Goal: Information Seeking & Learning: Learn about a topic

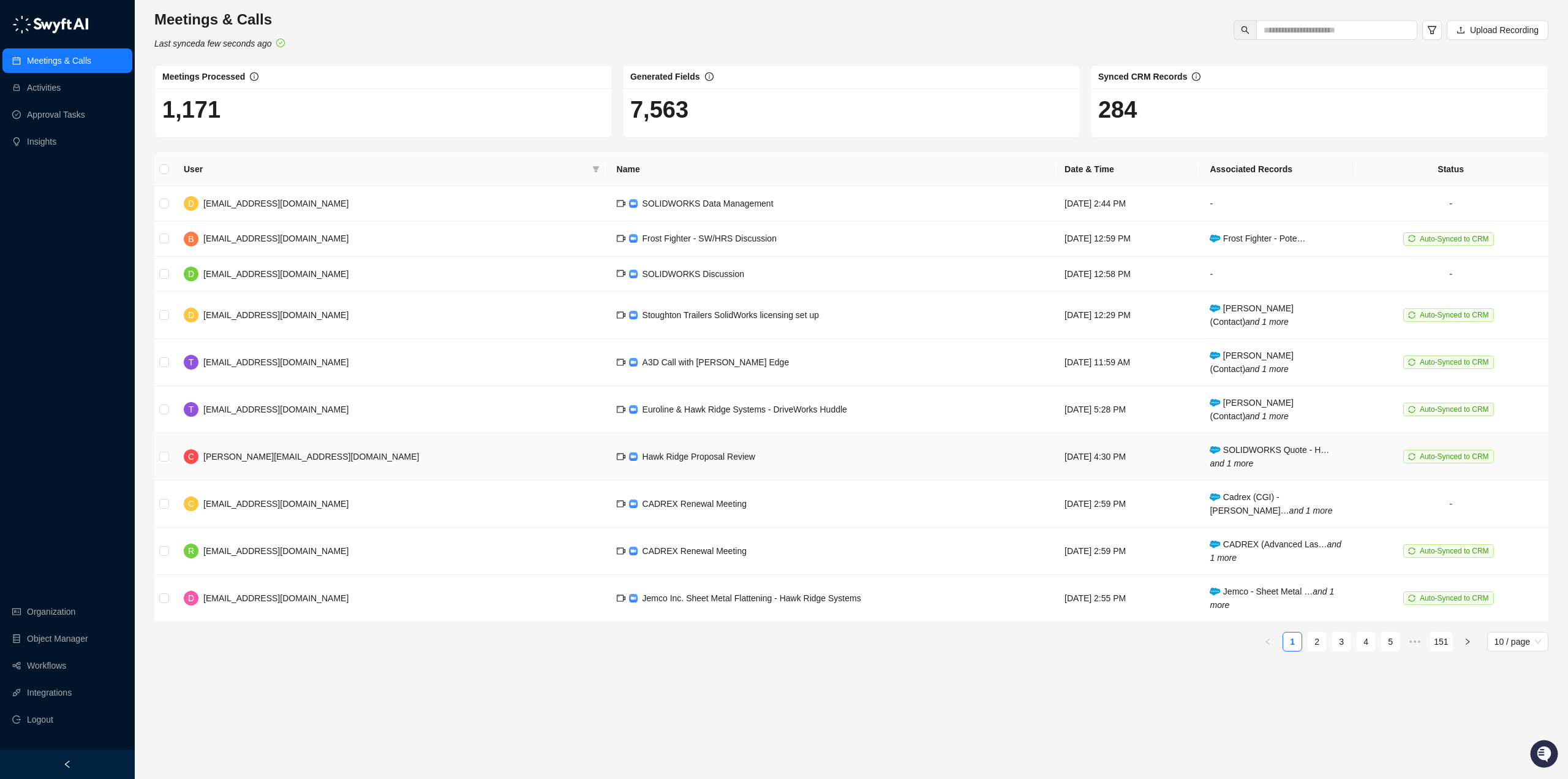
click at [642, 452] on span "Hawk Ridge Proposal Review" at bounding box center [698, 456] width 112 height 10
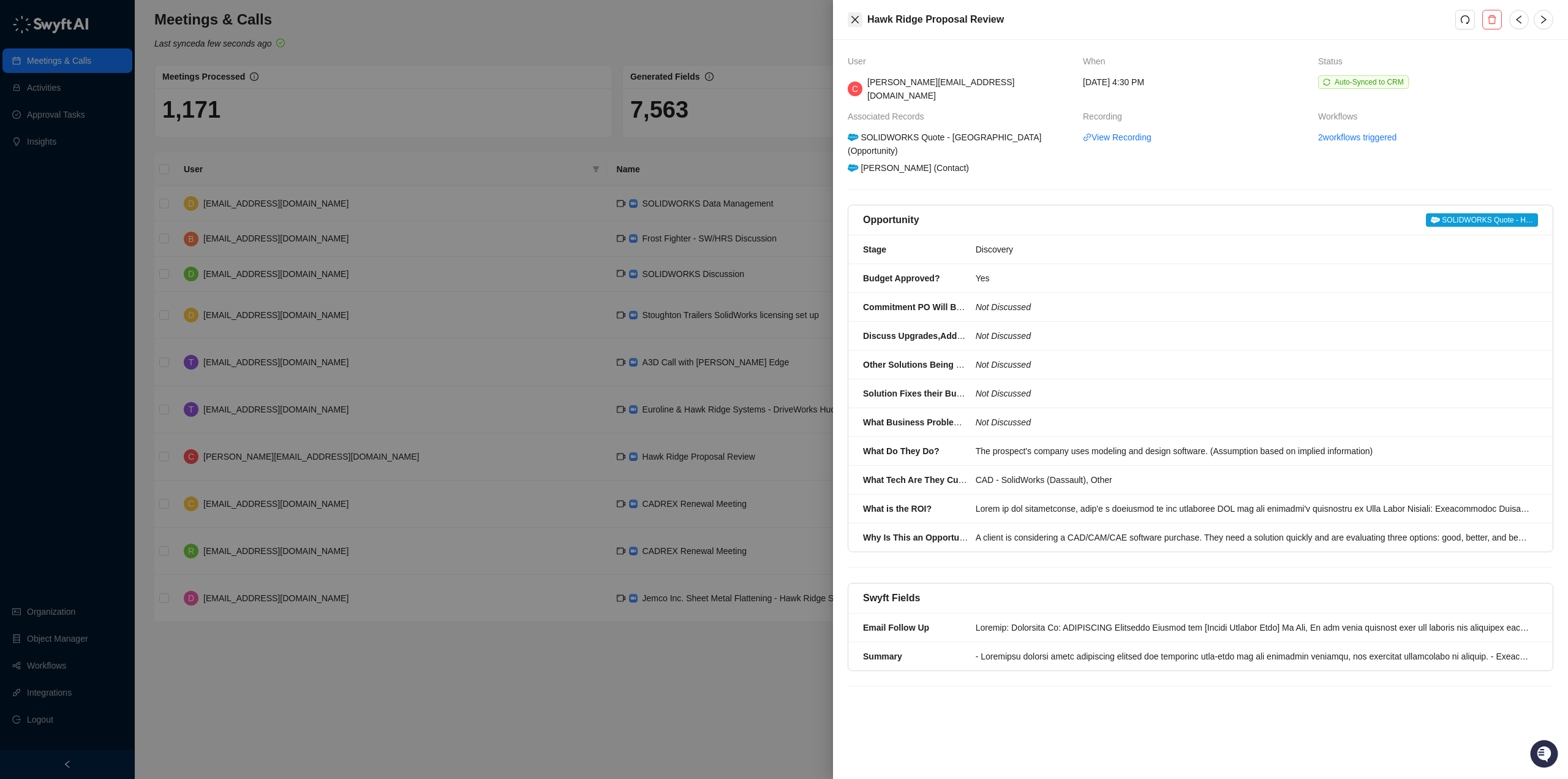
click at [856, 21] on icon "close" at bounding box center [855, 19] width 7 height 7
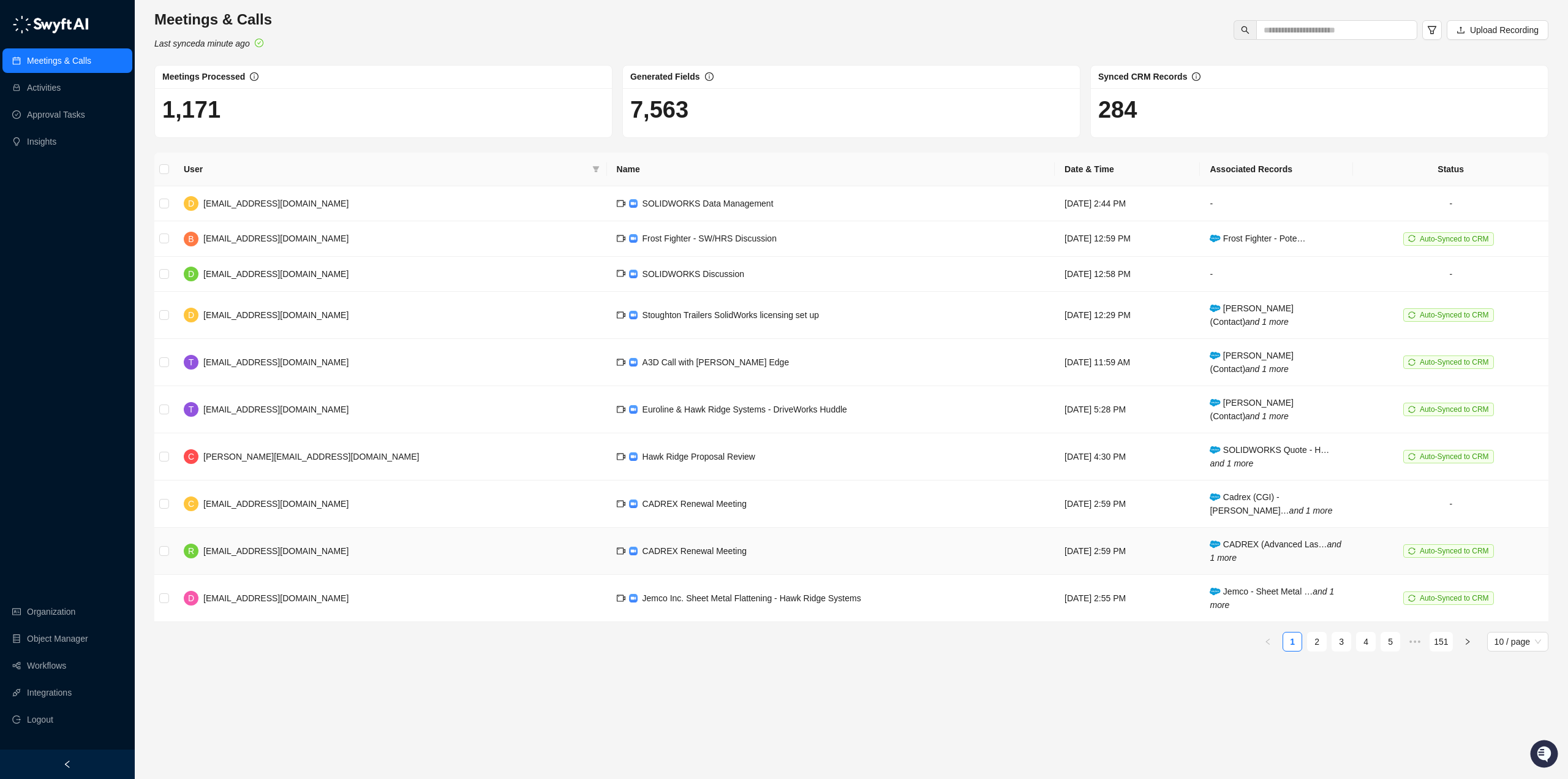
click at [642, 546] on span "CADREX Renewal Meeting" at bounding box center [694, 551] width 104 height 10
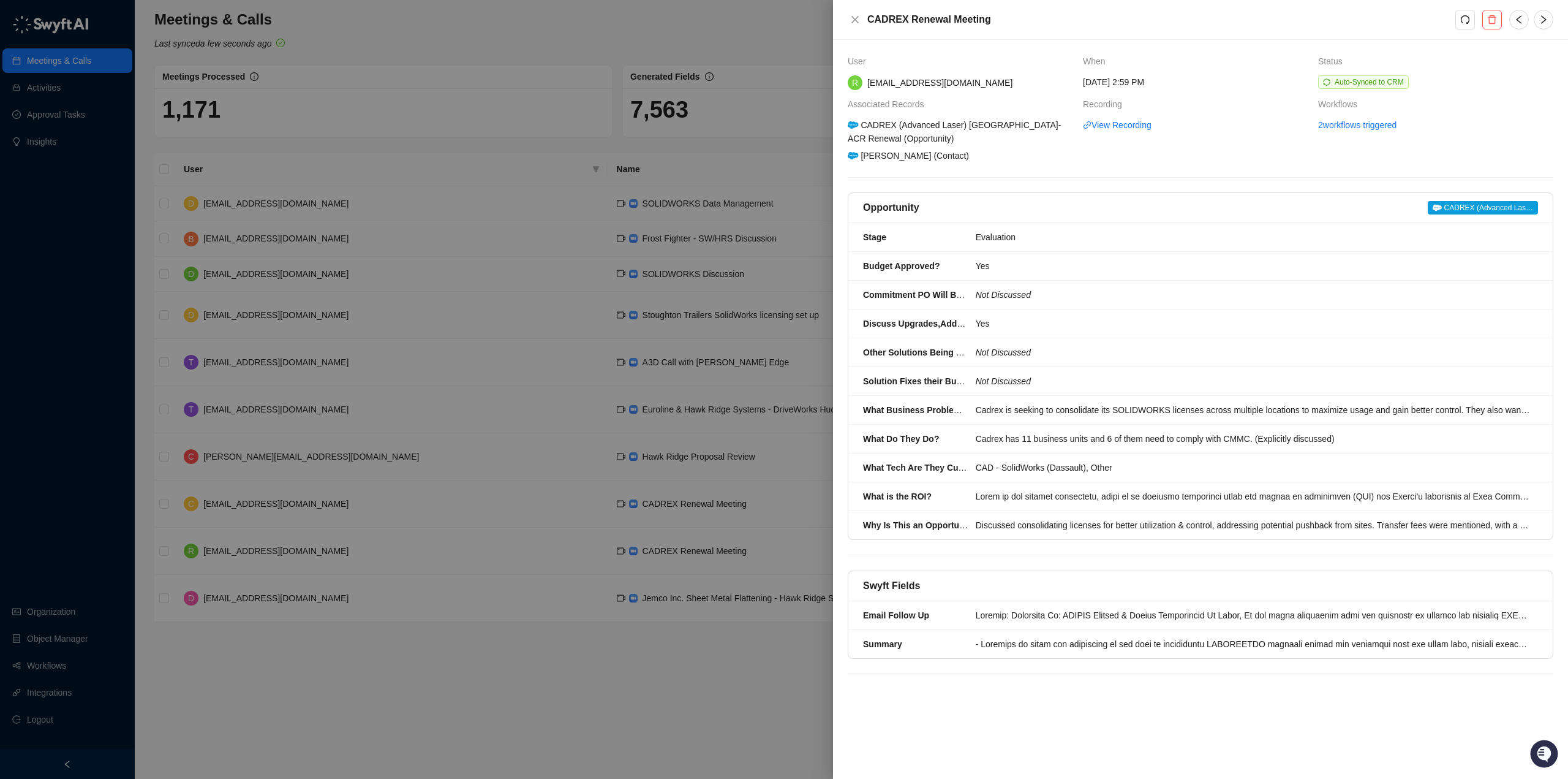
click at [1476, 205] on span "CADREX (Advanced Las…" at bounding box center [1483, 207] width 110 height 13
click at [853, 15] on icon "close" at bounding box center [855, 19] width 10 height 10
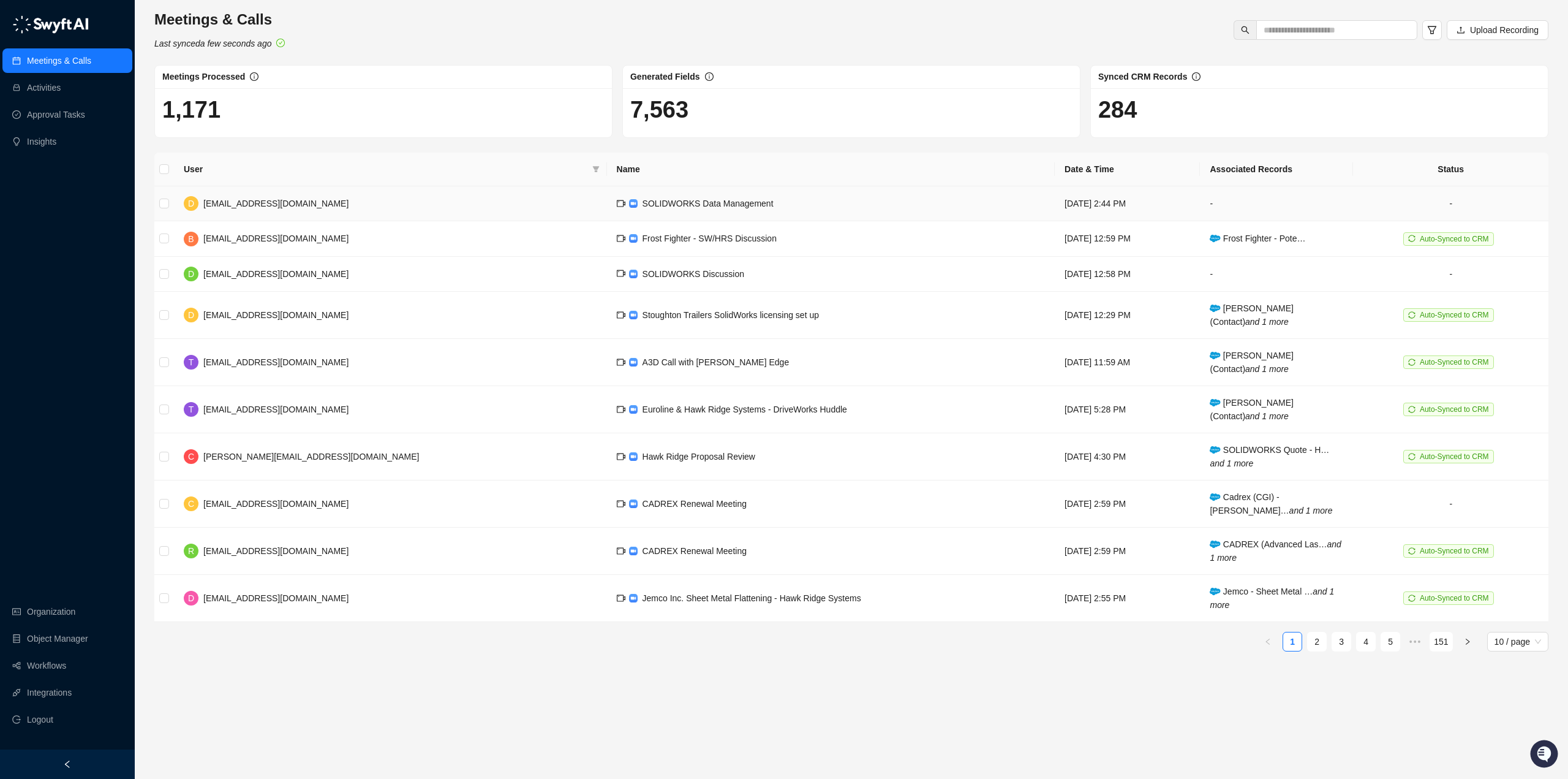
click at [642, 203] on span "SOLIDWORKS Data Management" at bounding box center [708, 203] width 131 height 10
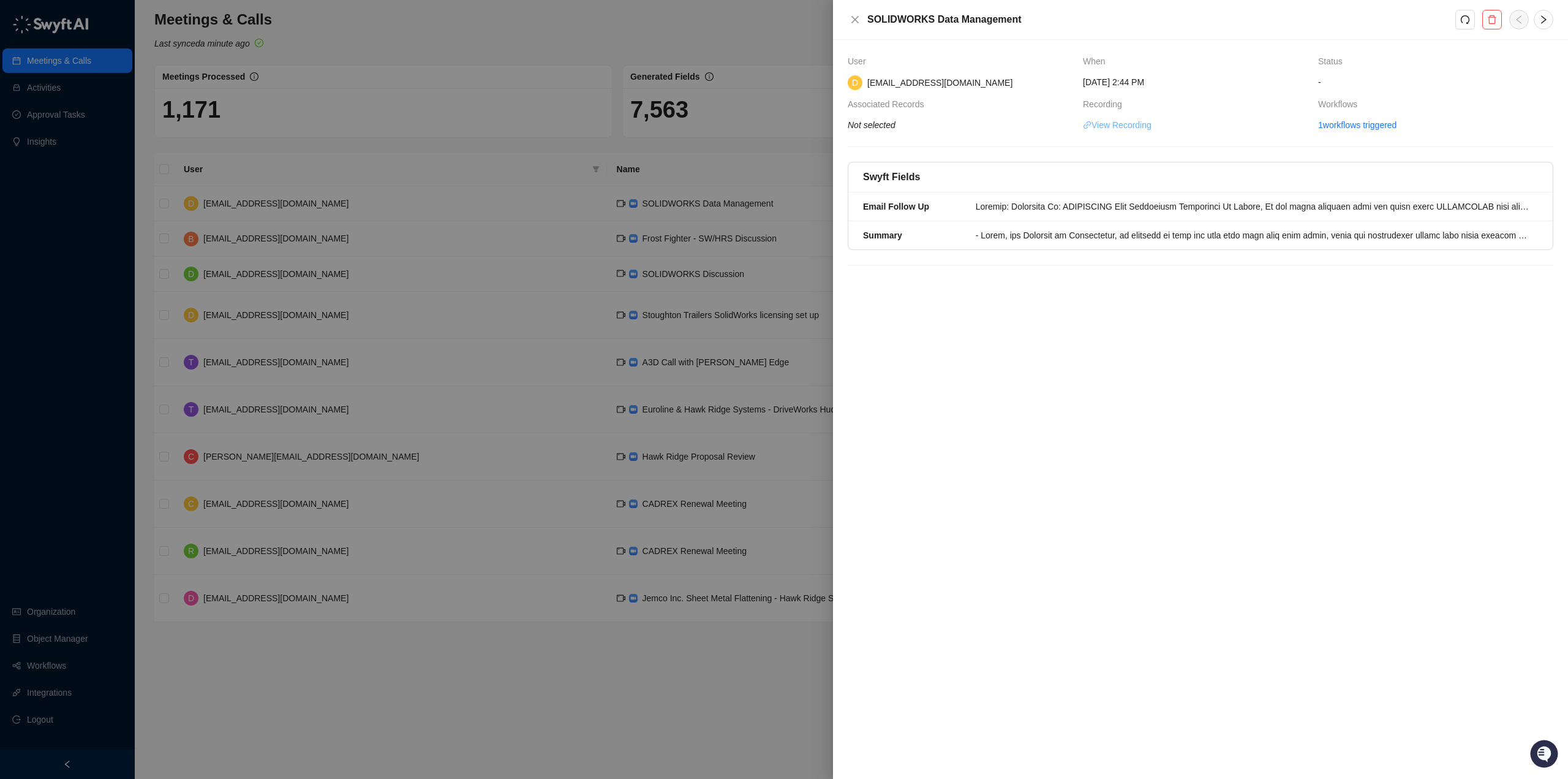
click at [1120, 127] on link "View Recording" at bounding box center [1117, 124] width 68 height 13
